Goal: Information Seeking & Learning: Learn about a topic

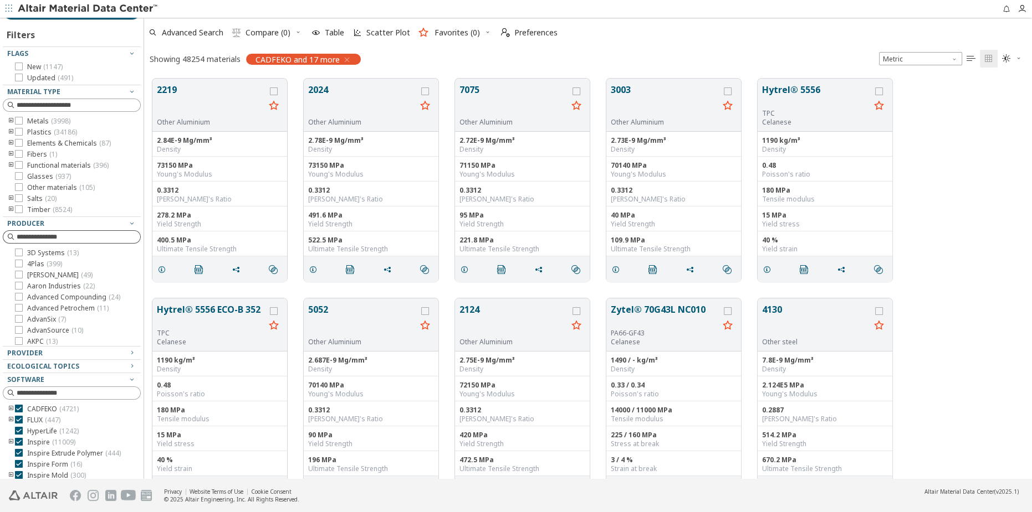
scroll to position [72, 0]
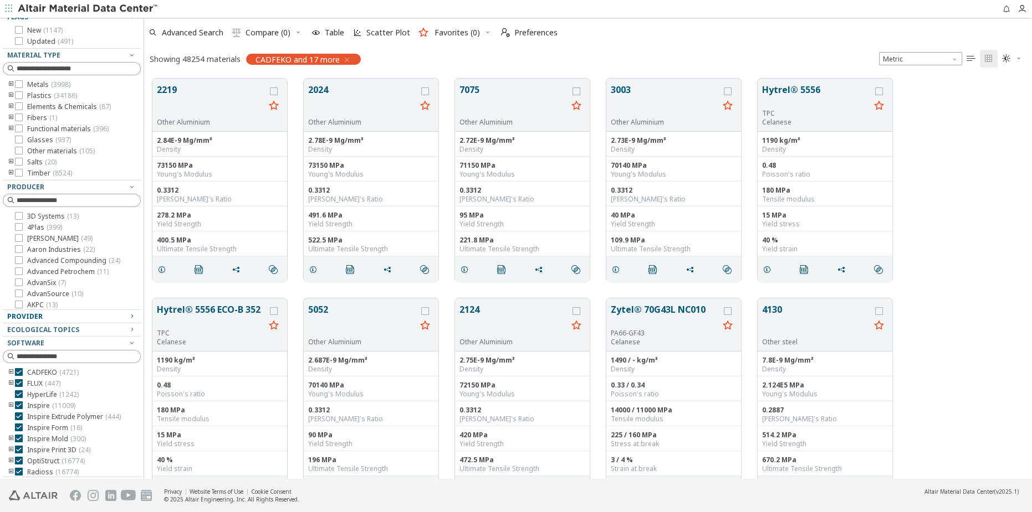
click at [57, 317] on div "Provider" at bounding box center [67, 316] width 120 height 9
click at [32, 413] on span "MMPDS ( 1137 )" at bounding box center [50, 412] width 47 height 9
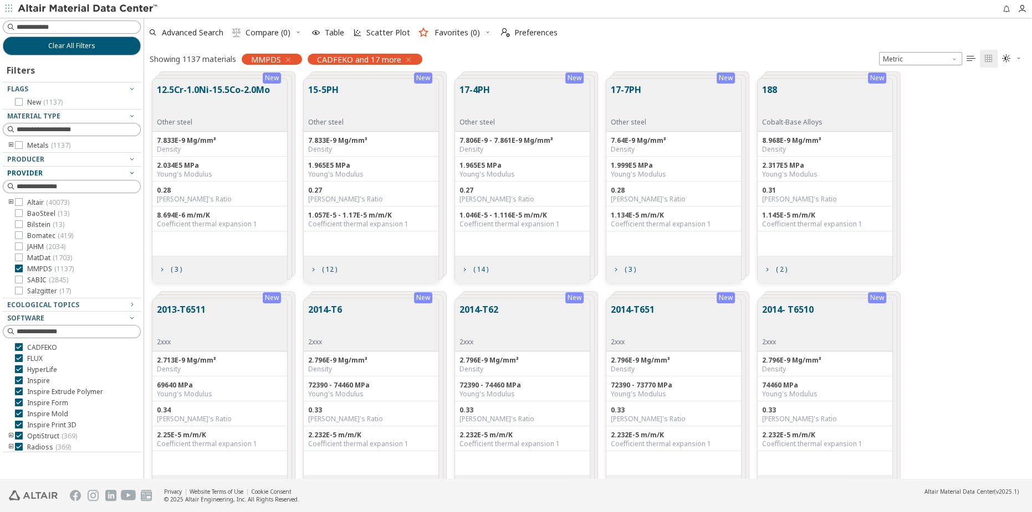
click at [408, 60] on icon "button" at bounding box center [408, 59] width 9 height 9
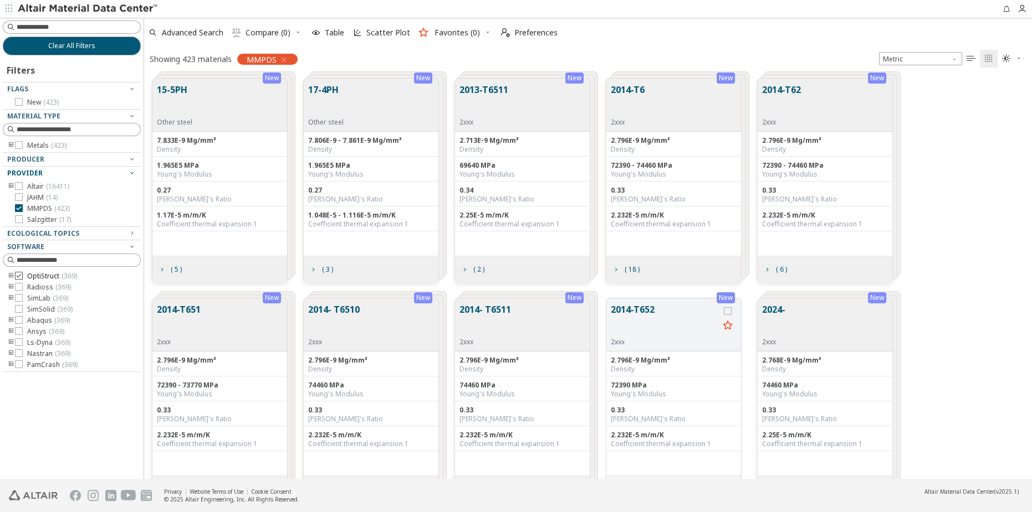
click at [16, 274] on icon at bounding box center [19, 276] width 8 height 8
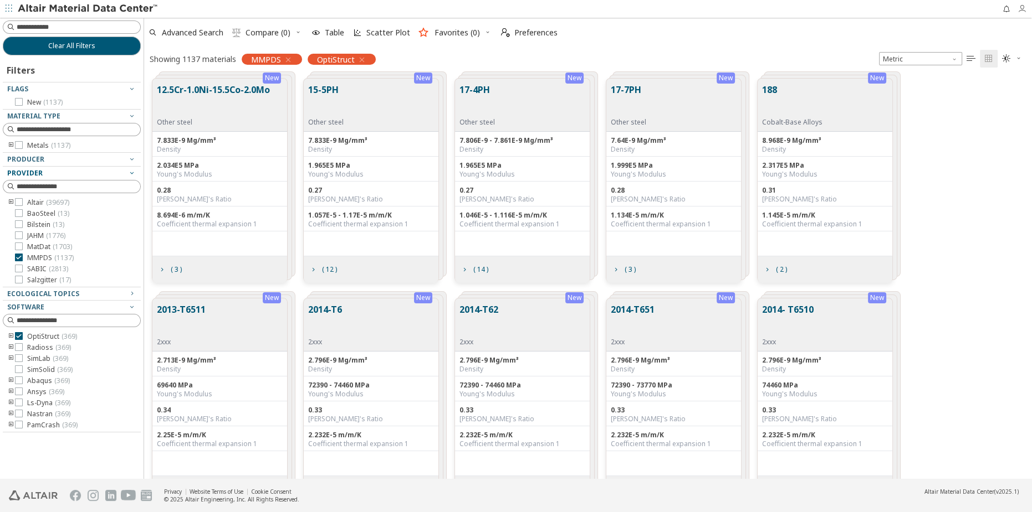
click at [1019, 9] on icon "button" at bounding box center [1021, 8] width 9 height 9
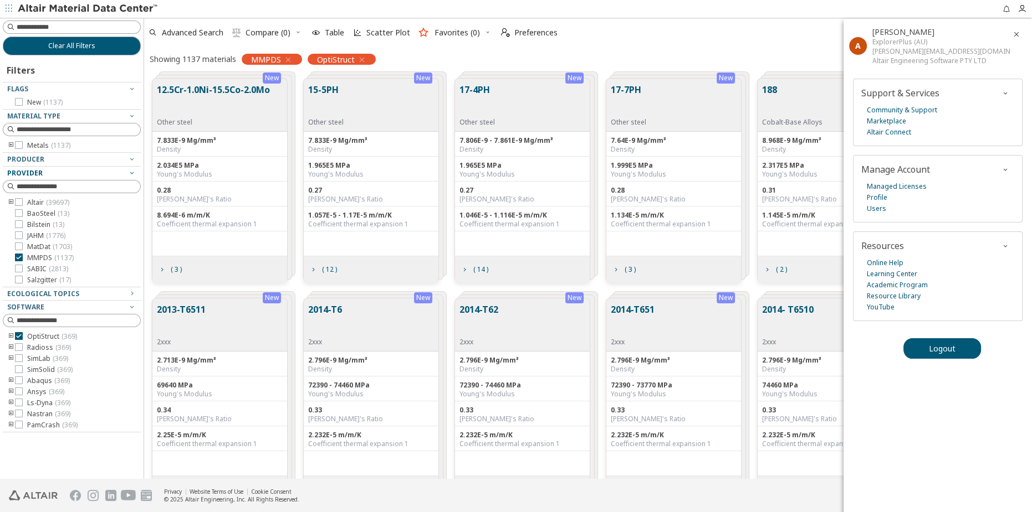
click at [1014, 35] on icon "button" at bounding box center [1016, 34] width 9 height 9
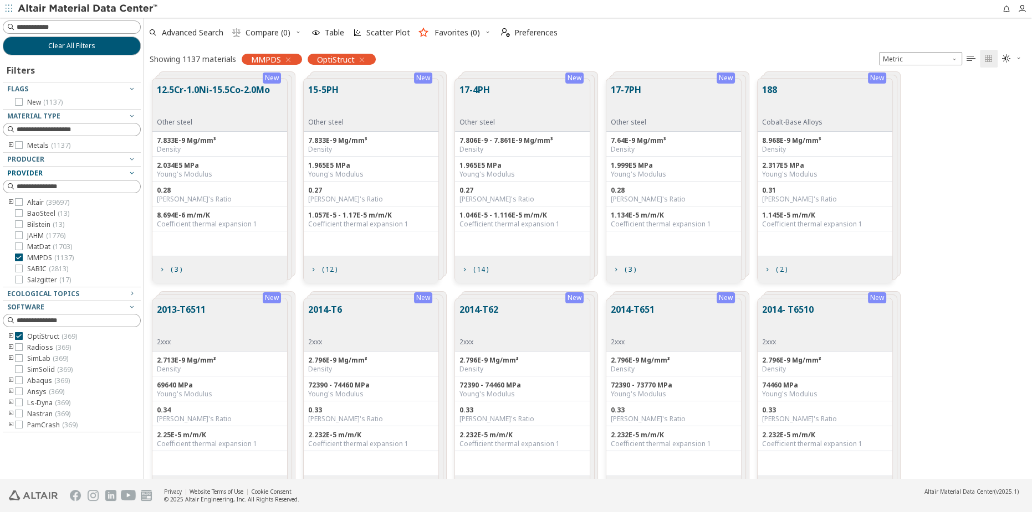
click at [492, 91] on button "17-4PH" at bounding box center [476, 100] width 35 height 35
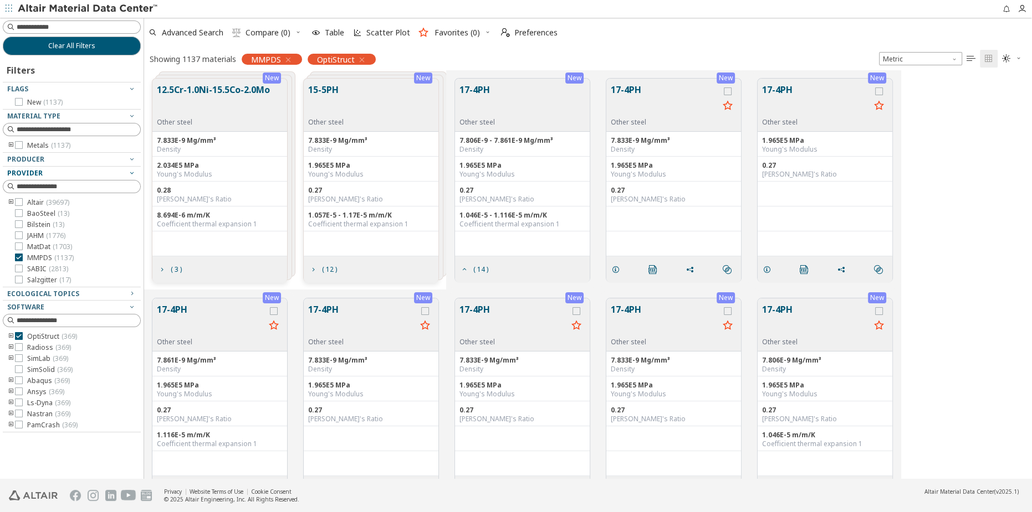
click at [484, 86] on button "17-4PH" at bounding box center [476, 100] width 35 height 35
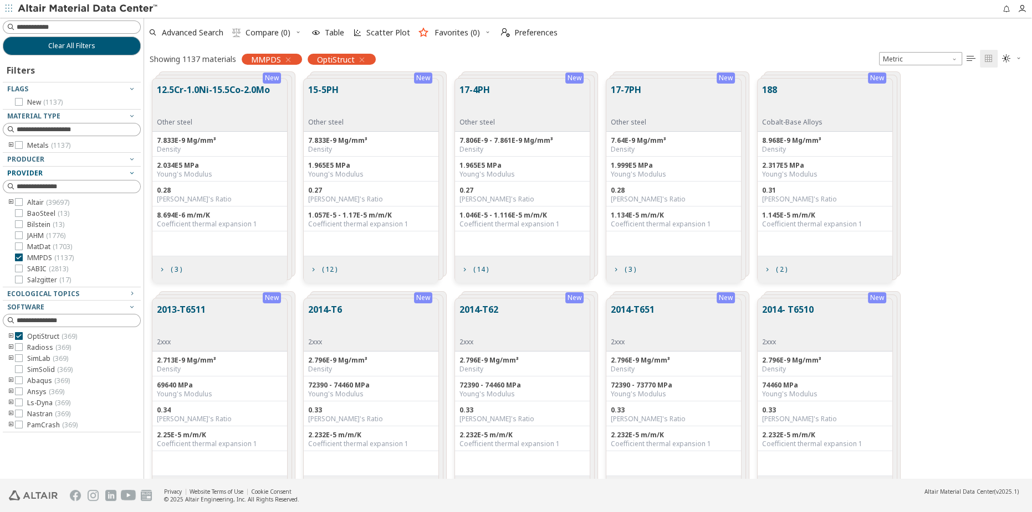
click at [484, 86] on button "17-4PH" at bounding box center [476, 100] width 35 height 35
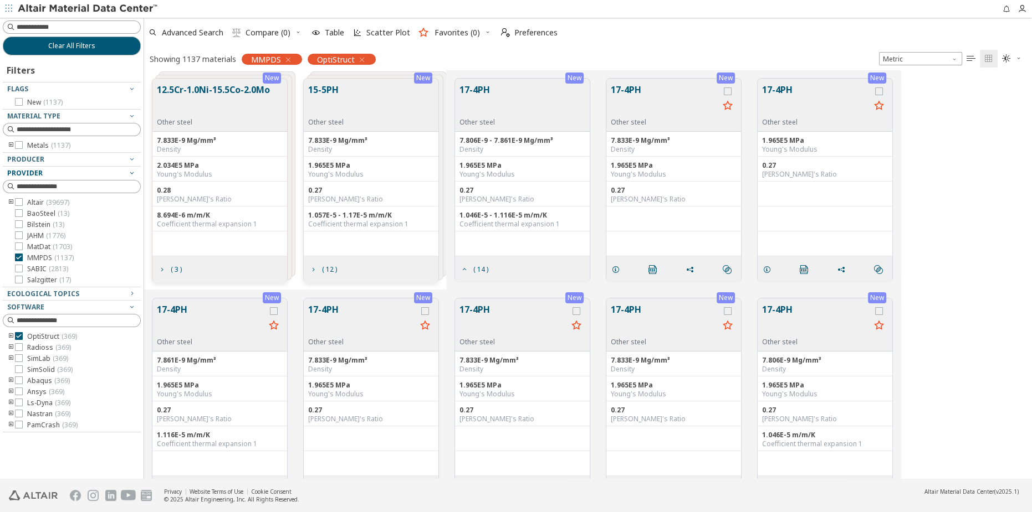
click at [679, 113] on button "17-4PH" at bounding box center [665, 100] width 108 height 35
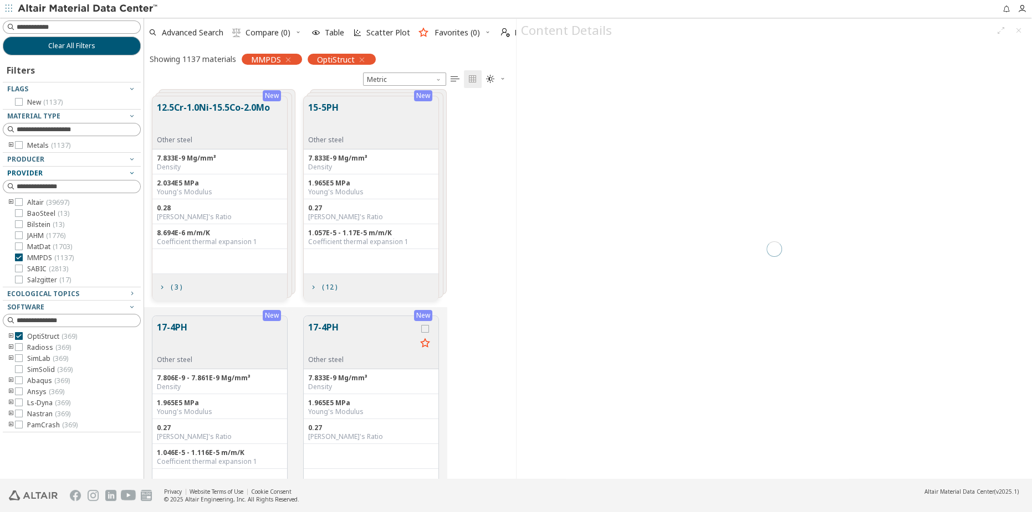
scroll to position [384, 363]
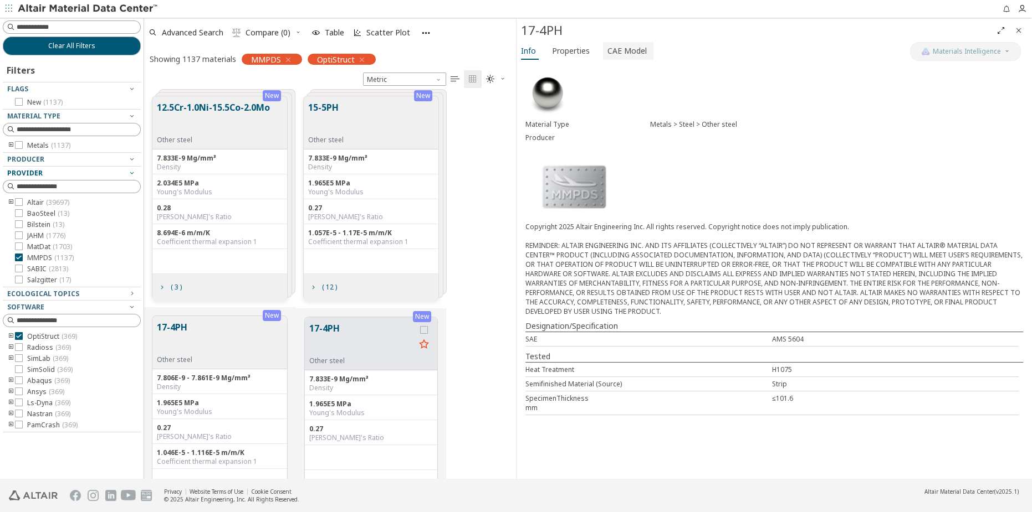
click at [627, 52] on span "CAE Model" at bounding box center [626, 51] width 39 height 18
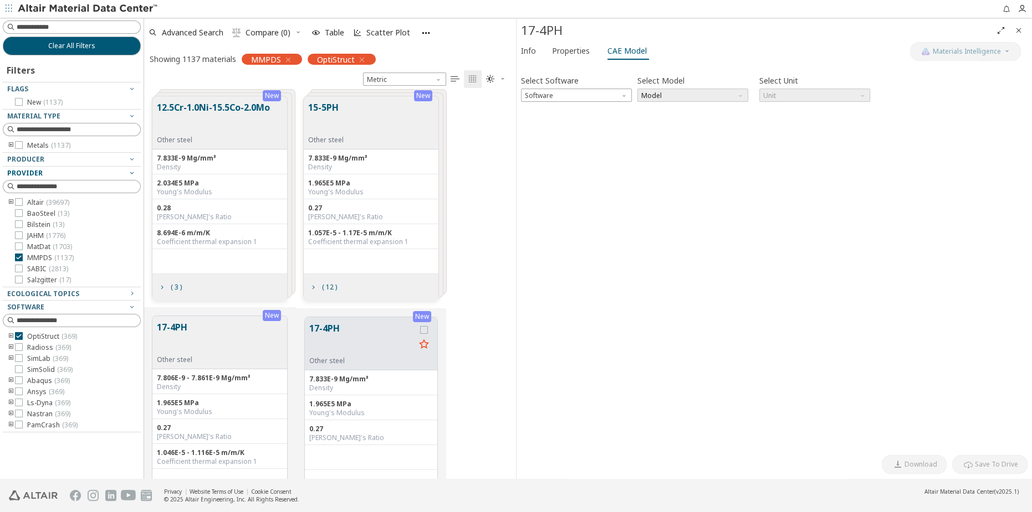
click at [674, 96] on span "Model" at bounding box center [692, 95] width 111 height 13
click at [663, 92] on span "Model" at bounding box center [692, 95] width 111 height 13
click at [665, 97] on span "Model" at bounding box center [692, 95] width 111 height 13
click at [585, 54] on span "Properties" at bounding box center [571, 51] width 38 height 18
